Goal: Task Accomplishment & Management: Complete application form

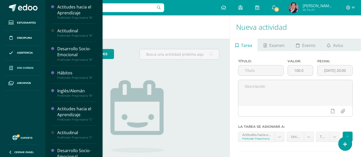
click at [33, 67] on span "Mis cursos" at bounding box center [25, 68] width 16 height 4
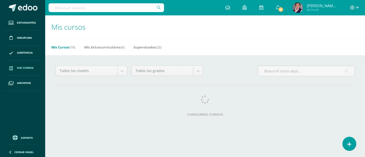
click at [64, 32] on h1 "Mis cursos" at bounding box center [205, 26] width 308 height 23
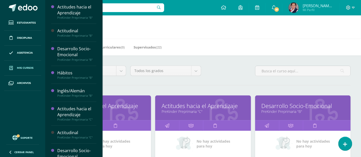
click at [36, 65] on link "Mis cursos" at bounding box center [22, 68] width 37 height 15
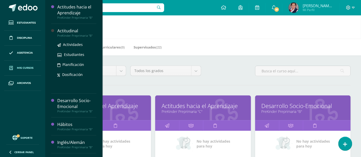
click at [59, 39] on div "Actividades Estudiantes Planificación Dosificación" at bounding box center [76, 64] width 39 height 52
click at [66, 52] on link "Estudiantes" at bounding box center [76, 55] width 39 height 6
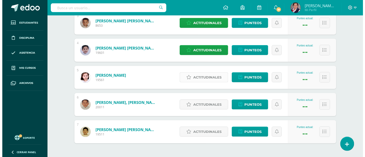
scroll to position [171, 0]
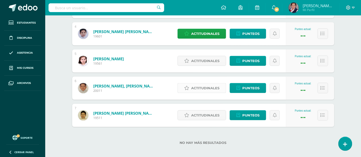
click at [189, 85] on link "Actitudinales" at bounding box center [202, 88] width 49 height 10
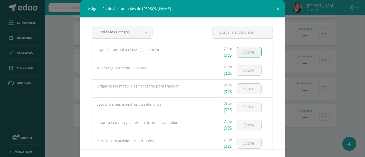
click at [245, 55] on input "number" at bounding box center [249, 52] width 24 height 10
type input "4"
click at [243, 71] on input "number" at bounding box center [249, 71] width 24 height 10
type input "3"
click at [243, 86] on input "number" at bounding box center [249, 89] width 24 height 10
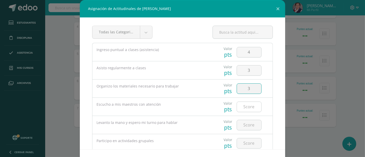
type input "3"
click at [245, 104] on input "number" at bounding box center [249, 107] width 24 height 10
type input "3"
click at [246, 122] on input "number" at bounding box center [249, 125] width 24 height 10
type input "3"
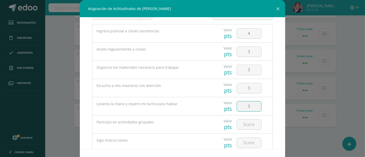
scroll to position [29, 0]
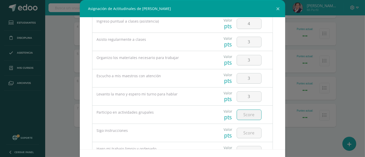
click at [244, 115] on input "number" at bounding box center [249, 115] width 24 height 10
type input "5"
click at [249, 131] on input "number" at bounding box center [249, 133] width 24 height 10
type input "3"
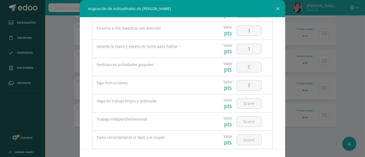
scroll to position [86, 0]
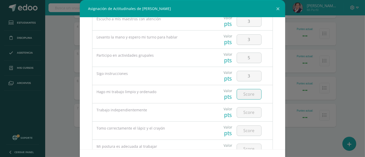
click at [248, 96] on input "number" at bounding box center [249, 94] width 24 height 10
type input "2"
click at [248, 111] on input "number" at bounding box center [249, 113] width 24 height 10
type input "3"
click at [248, 137] on div at bounding box center [249, 131] width 29 height 18
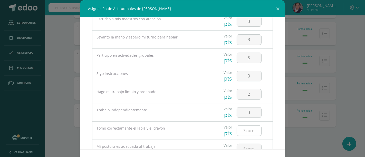
click at [248, 131] on input "number" at bounding box center [249, 131] width 24 height 10
type input "3"
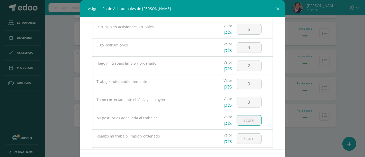
click at [247, 119] on input "number" at bounding box center [249, 121] width 24 height 10
type input "2"
click at [245, 136] on input "number" at bounding box center [249, 139] width 24 height 10
type input "2"
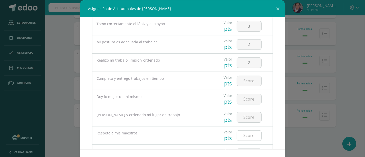
scroll to position [200, 0]
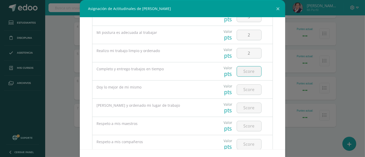
click at [247, 72] on input "number" at bounding box center [249, 72] width 24 height 10
type input "2"
click at [243, 92] on input "number" at bounding box center [249, 90] width 24 height 10
type input "3"
click at [243, 107] on input "number" at bounding box center [249, 108] width 24 height 10
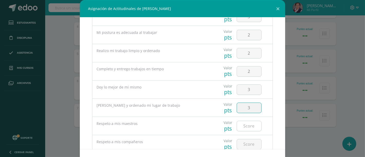
type input "3"
click at [246, 127] on input "number" at bounding box center [249, 126] width 24 height 10
type input "6"
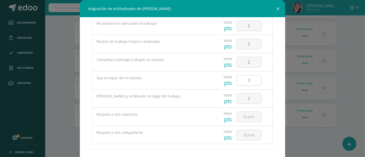
scroll to position [217, 0]
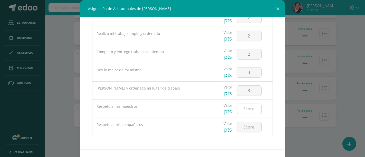
click at [249, 111] on input "number" at bounding box center [249, 109] width 24 height 10
type input "5"
click at [243, 127] on input "number" at bounding box center [249, 127] width 24 height 10
type input "5"
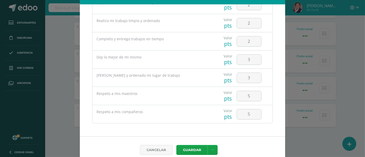
scroll to position [19, 0]
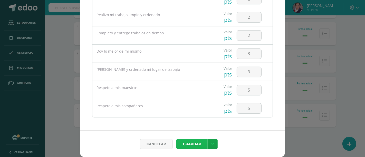
click at [198, 145] on button "Guardar" at bounding box center [191, 144] width 31 height 10
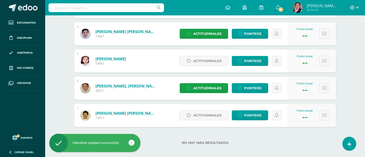
click at [198, 145] on div "Cancelar Guardar Guardar y poblar en todos mis cursos" at bounding box center [182, 137] width 185 height 24
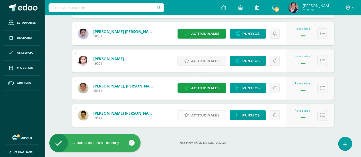
click at [212, 114] on span "Actitudinales" at bounding box center [205, 116] width 28 height 10
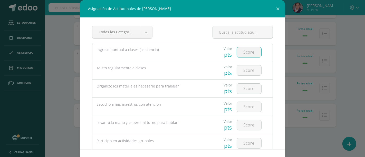
click at [252, 52] on input "number" at bounding box center [249, 52] width 24 height 10
type input "5"
click at [245, 68] on input "number" at bounding box center [249, 71] width 24 height 10
type input "4"
click at [246, 91] on input "number" at bounding box center [249, 89] width 24 height 10
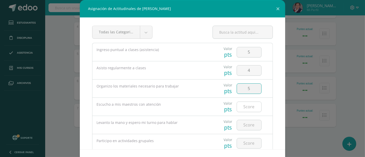
type input "5"
click at [248, 109] on input "number" at bounding box center [249, 107] width 24 height 10
type input "5"
click at [252, 125] on input "number" at bounding box center [249, 125] width 24 height 10
type input "3"
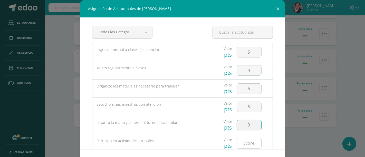
click at [240, 143] on input "number" at bounding box center [249, 143] width 24 height 10
type input "5"
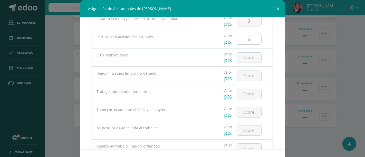
scroll to position [114, 0]
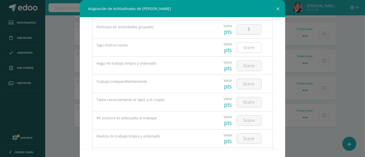
click at [245, 48] on input "number" at bounding box center [249, 48] width 24 height 10
type input "5"
click at [247, 65] on input "number" at bounding box center [249, 66] width 24 height 10
type input "5"
click at [250, 81] on input "number" at bounding box center [249, 84] width 24 height 10
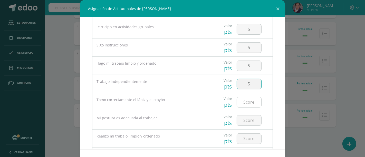
type input "5"
click at [246, 99] on input "number" at bounding box center [249, 102] width 24 height 10
type input "3"
click at [244, 119] on input "number" at bounding box center [249, 121] width 24 height 10
type input "4"
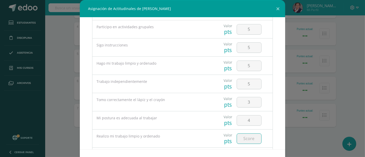
click at [245, 140] on input "number" at bounding box center [249, 139] width 24 height 10
click at [245, 139] on input "number" at bounding box center [249, 139] width 24 height 10
type input "5"
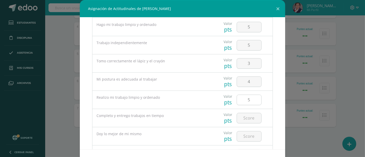
scroll to position [171, 0]
click at [241, 99] on input "number" at bounding box center [249, 100] width 24 height 10
type input "5"
click at [243, 119] on input "number" at bounding box center [249, 118] width 24 height 10
type input "5"
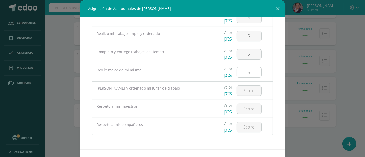
scroll to position [217, 0]
click at [245, 94] on input "number" at bounding box center [249, 91] width 24 height 10
type input "5"
click at [247, 106] on input "number" at bounding box center [249, 109] width 24 height 10
type input "5"
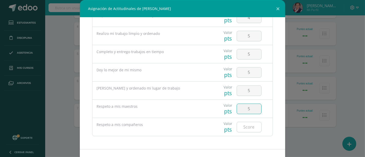
click at [246, 124] on input "number" at bounding box center [249, 127] width 24 height 10
type input "5"
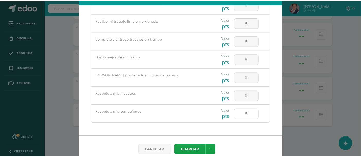
scroll to position [19, 0]
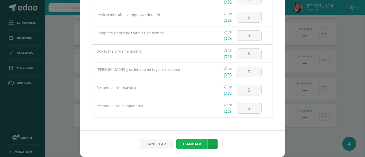
click at [198, 145] on button "Guardar" at bounding box center [191, 144] width 31 height 10
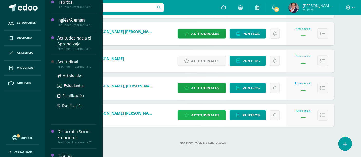
scroll to position [57, 0]
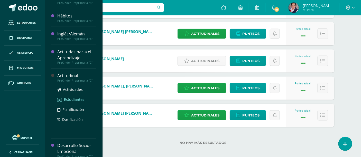
click at [74, 98] on span "Estudiantes" at bounding box center [74, 99] width 20 height 5
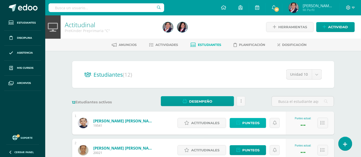
click at [245, 123] on span "Punteos" at bounding box center [250, 123] width 17 height 10
click at [245, 120] on span "Punteos" at bounding box center [250, 123] width 17 height 10
click at [200, 123] on span "Actitudinales" at bounding box center [205, 123] width 28 height 10
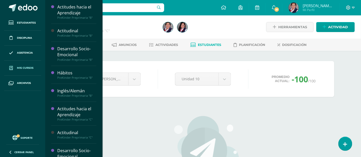
click at [25, 68] on span "Mis cursos" at bounding box center [25, 68] width 16 height 4
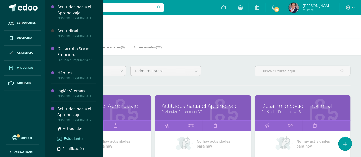
click at [63, 137] on link "Estudiantes" at bounding box center [76, 139] width 39 height 6
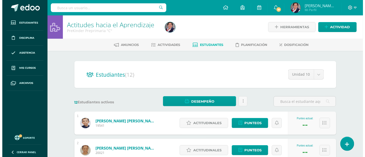
scroll to position [29, 0]
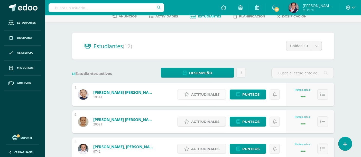
click at [205, 94] on span "Actitudinales" at bounding box center [205, 95] width 28 height 10
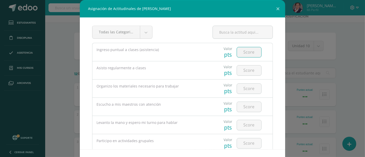
click at [251, 51] on input "number" at bounding box center [249, 52] width 24 height 10
type input "4"
click at [246, 70] on input "number" at bounding box center [249, 71] width 24 height 10
type input "3"
click at [243, 86] on input "number" at bounding box center [249, 89] width 24 height 10
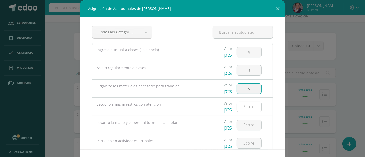
type input "5"
click at [245, 107] on input "number" at bounding box center [249, 107] width 24 height 10
type input "5"
click at [245, 125] on input "number" at bounding box center [249, 125] width 24 height 10
type input "3"
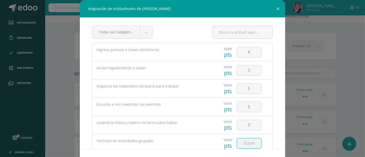
click at [240, 144] on input "number" at bounding box center [249, 143] width 24 height 10
type input "6"
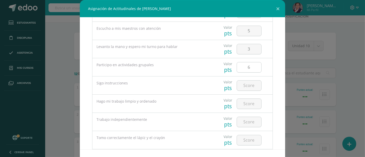
scroll to position [86, 0]
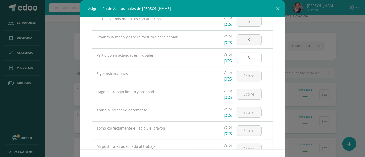
click at [247, 58] on input "6" at bounding box center [249, 58] width 24 height 10
type input "5"
click at [245, 74] on input "number" at bounding box center [249, 76] width 24 height 10
type input "4"
click at [245, 95] on input "number" at bounding box center [249, 94] width 24 height 10
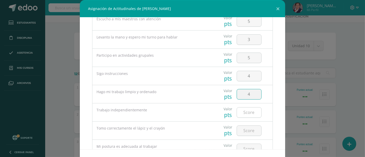
type input "4"
click at [243, 109] on input "number" at bounding box center [249, 113] width 24 height 10
type input "4"
type input "3"
click at [245, 134] on input "number" at bounding box center [249, 131] width 24 height 10
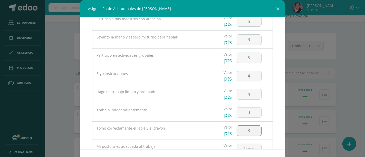
type input "3"
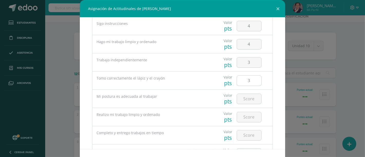
scroll to position [143, 0]
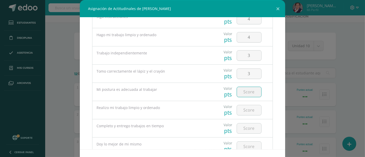
click at [241, 91] on input "number" at bounding box center [249, 92] width 24 height 10
type input "5"
type input "4"
click at [244, 111] on input "number" at bounding box center [249, 110] width 24 height 10
type input "4"
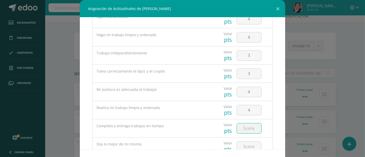
click at [238, 128] on input "number" at bounding box center [249, 129] width 24 height 10
type input "3"
click at [243, 146] on input "number" at bounding box center [249, 147] width 24 height 10
type input "4"
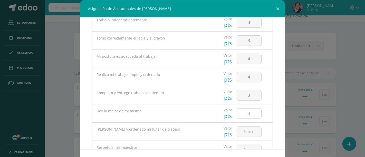
scroll to position [200, 0]
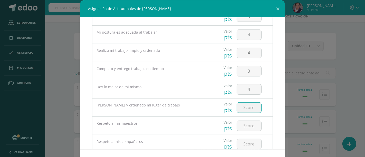
click at [240, 107] on input "number" at bounding box center [249, 108] width 24 height 10
type input "4"
click at [243, 124] on input "number" at bounding box center [249, 126] width 24 height 10
type input "5"
click at [240, 145] on input "number" at bounding box center [249, 144] width 24 height 10
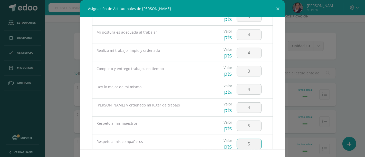
type input "5"
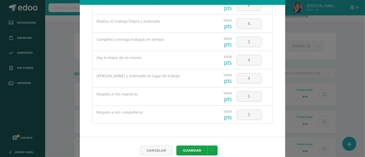
scroll to position [19, 0]
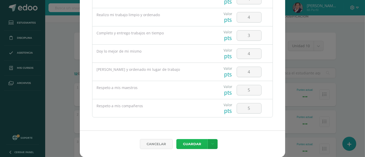
click at [196, 145] on button "Guardar" at bounding box center [191, 144] width 31 height 10
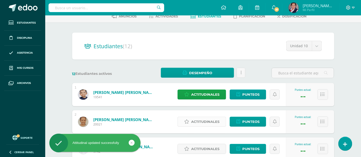
click at [200, 119] on span "Actitudinales" at bounding box center [205, 122] width 28 height 10
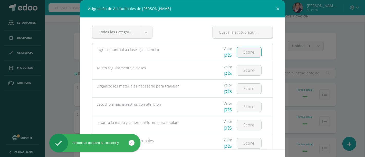
click at [248, 52] on input "number" at bounding box center [249, 52] width 24 height 10
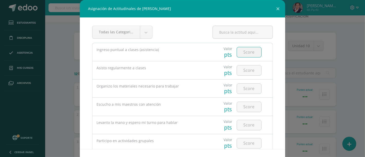
click at [248, 52] on input "number" at bounding box center [249, 52] width 24 height 10
type input "5"
click at [245, 70] on input "number" at bounding box center [249, 71] width 24 height 10
type input "3"
click at [246, 88] on input "number" at bounding box center [249, 89] width 24 height 10
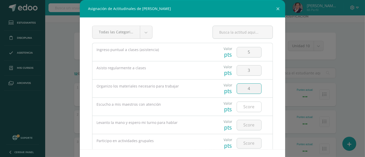
type input "4"
click at [245, 106] on input "number" at bounding box center [249, 107] width 24 height 10
type input "4"
click at [242, 123] on input "number" at bounding box center [249, 125] width 24 height 10
type input "3"
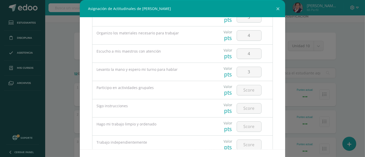
scroll to position [86, 0]
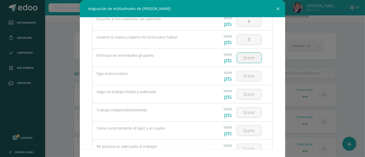
click at [253, 57] on input "number" at bounding box center [249, 58] width 24 height 10
type input "5"
click at [250, 75] on input "number" at bounding box center [249, 76] width 24 height 10
type input "4"
click at [248, 92] on input "number" at bounding box center [249, 94] width 24 height 10
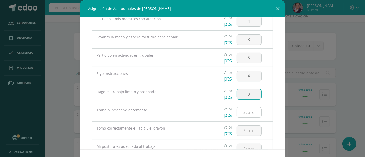
type input "3"
click at [241, 111] on input "number" at bounding box center [249, 113] width 24 height 10
type input "5"
click at [241, 134] on input "number" at bounding box center [249, 131] width 24 height 10
type input "3"
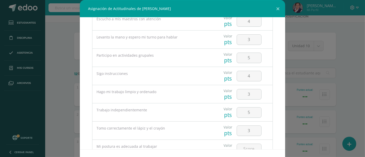
scroll to position [114, 0]
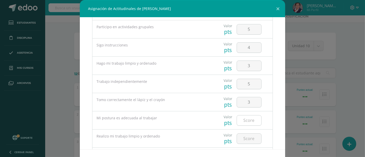
click at [245, 121] on input "number" at bounding box center [249, 121] width 24 height 10
type input "4"
click at [244, 137] on input "number" at bounding box center [249, 139] width 24 height 10
type input "4"
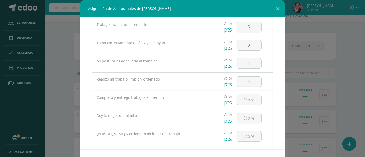
scroll to position [200, 0]
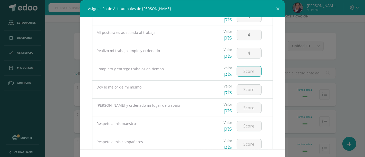
click at [240, 69] on input "number" at bounding box center [249, 72] width 24 height 10
type input "4"
click at [245, 88] on input "number" at bounding box center [249, 90] width 24 height 10
type input "5"
click at [243, 106] on input "number" at bounding box center [249, 108] width 24 height 10
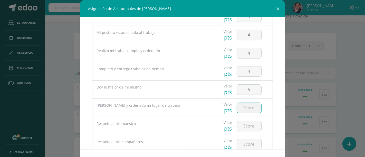
type input "5"
type input "4"
click at [240, 128] on input "number" at bounding box center [249, 126] width 24 height 10
type input "5"
click at [241, 145] on input "number" at bounding box center [249, 144] width 24 height 10
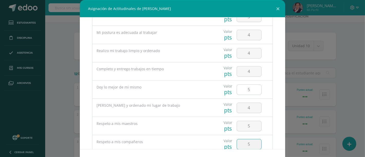
type input "5"
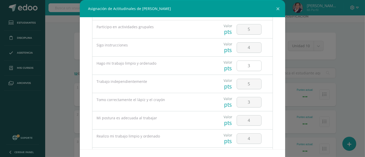
click at [244, 65] on input "3" at bounding box center [249, 66] width 24 height 10
type input "4"
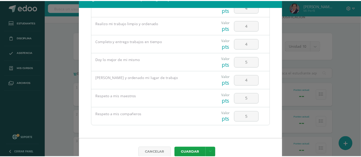
scroll to position [19, 0]
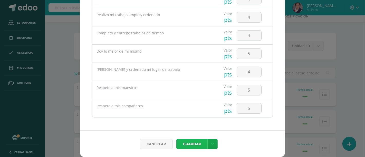
click at [200, 143] on button "Guardar" at bounding box center [191, 144] width 31 height 10
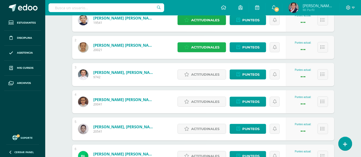
scroll to position [114, 0]
